Goal: Task Accomplishment & Management: Complete application form

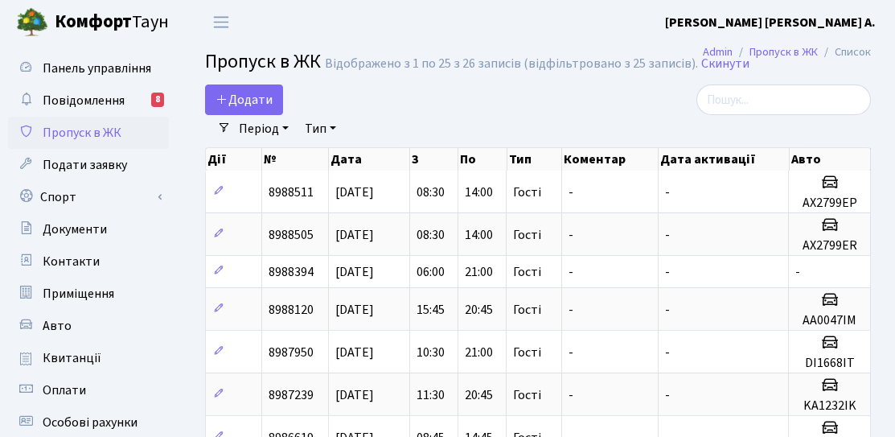
select select "25"
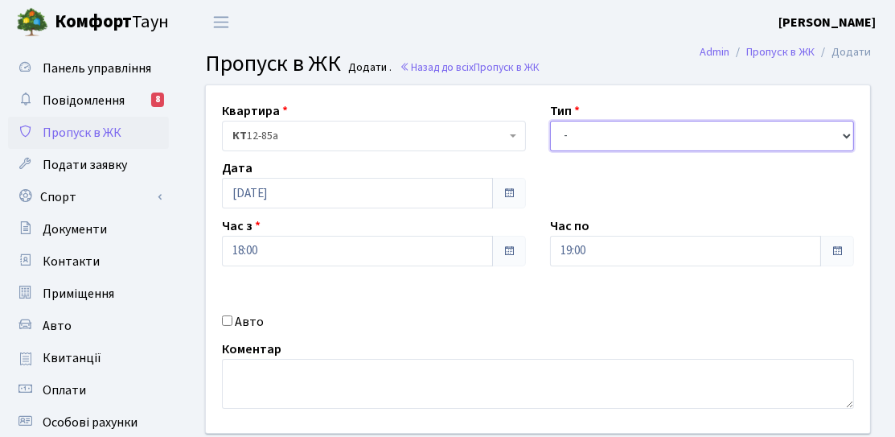
click at [588, 137] on select "- Доставка Таксі Гості Сервіс" at bounding box center [702, 136] width 304 height 31
select select "3"
click at [550, 121] on select "- Доставка Таксі Гості Сервіс" at bounding box center [702, 136] width 304 height 31
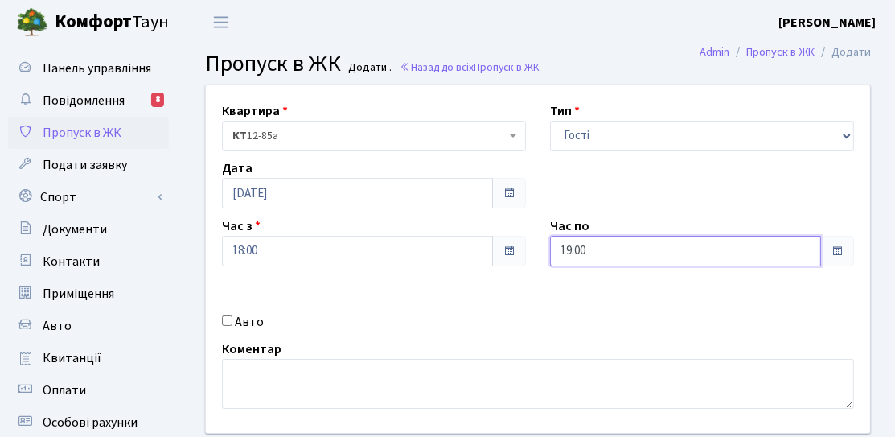
click at [655, 241] on input "19:00" at bounding box center [685, 251] width 271 height 31
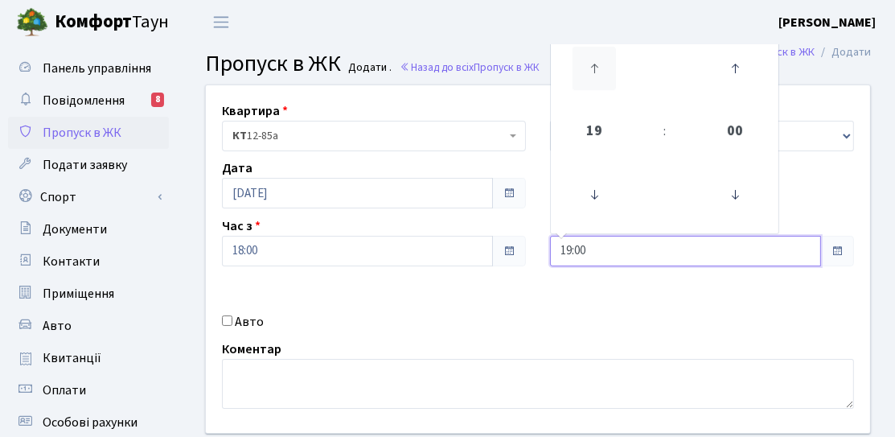
click at [605, 80] on icon at bounding box center [593, 68] width 43 height 43
type input "21:00"
click at [551, 315] on div "Квартира <b>КТ</b>&nbsp;&nbsp;&nbsp;&nbsp;12-85а КТ 12-85а Тип - Доставка Таксі…" at bounding box center [538, 258] width 688 height 347
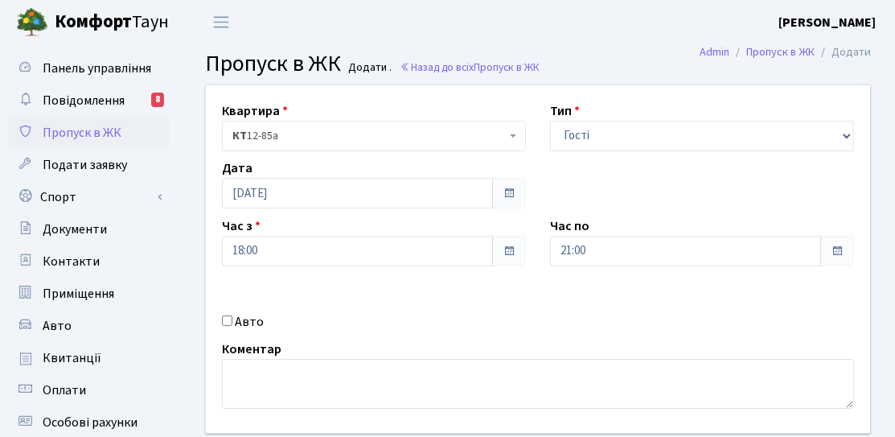
click at [249, 322] on label "Авто" at bounding box center [249, 321] width 29 height 19
click at [232, 322] on input "Авто" at bounding box center [227, 320] width 10 height 10
checkbox input "true"
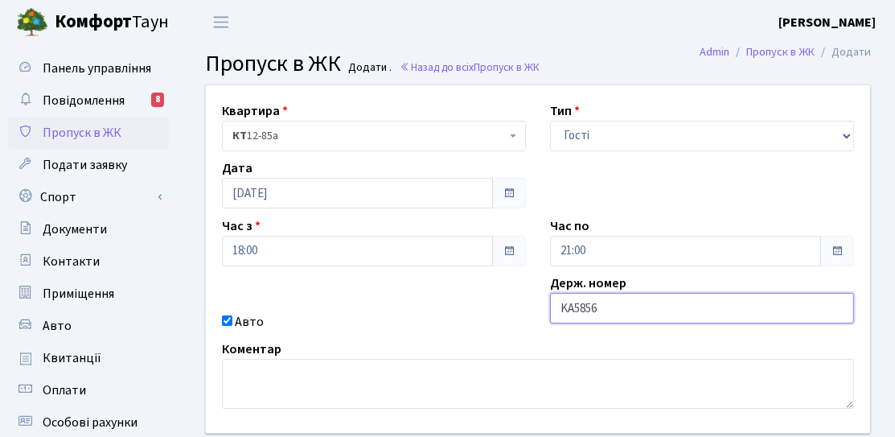
type input "KA5856HA"
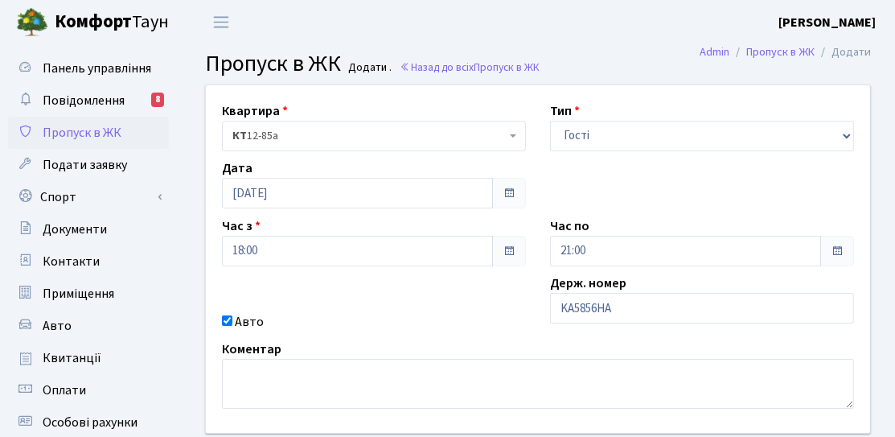
click at [473, 298] on div "Квартира <b>КТ</b>&nbsp;&nbsp;&nbsp;&nbsp;12-85а КТ 12-85а Тип - Доставка Таксі…" at bounding box center [538, 258] width 688 height 347
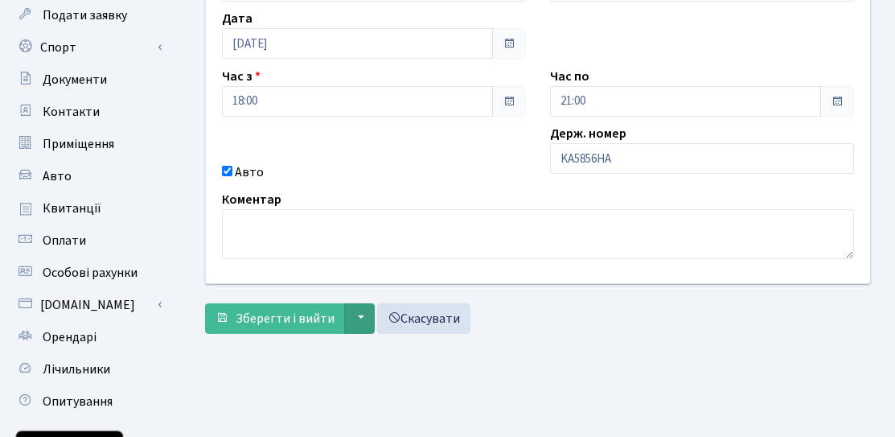
scroll to position [161, 0]
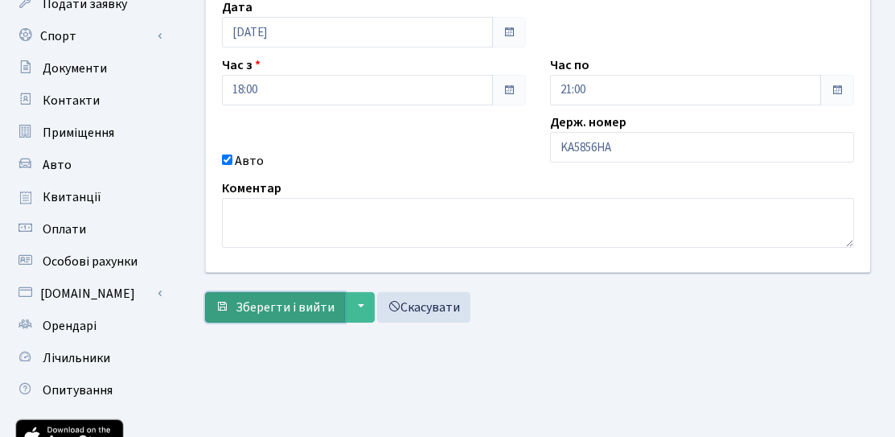
click at [287, 302] on span "Зберегти і вийти" at bounding box center [285, 307] width 99 height 18
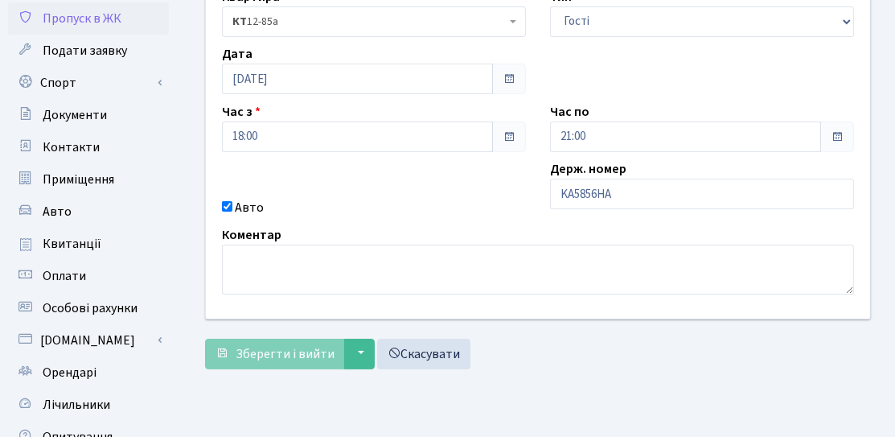
scroll to position [0, 0]
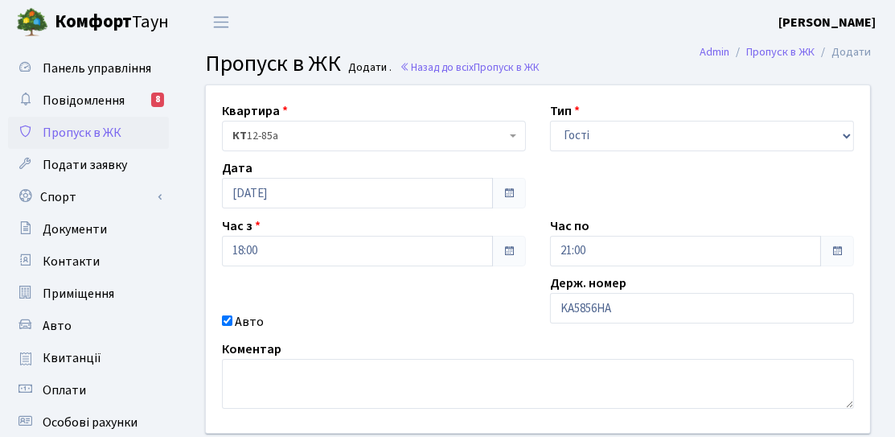
click at [637, 206] on div "Квартира <b>КТ</b>&nbsp;&nbsp;&nbsp;&nbsp;12-85а КТ 12-85а Тип - Доставка Таксі…" at bounding box center [538, 258] width 688 height 347
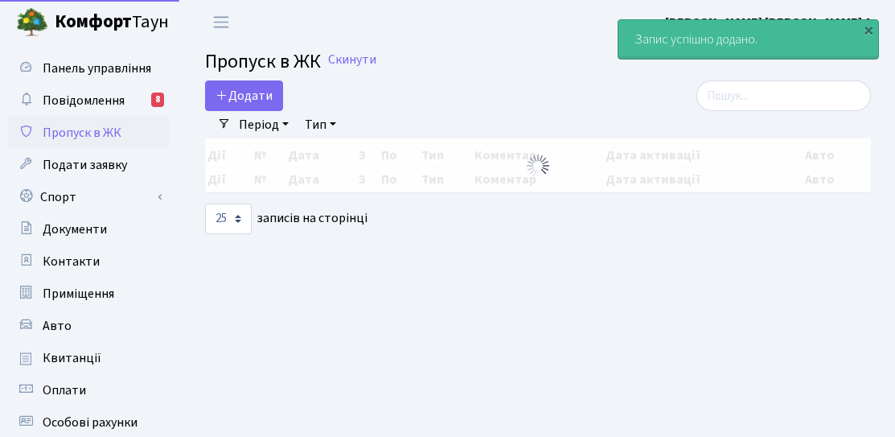
select select "25"
